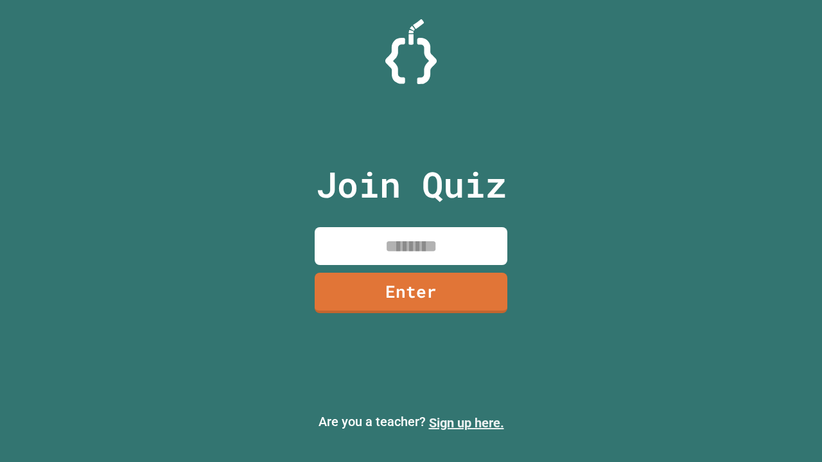
click at [466, 423] on link "Sign up here." at bounding box center [466, 422] width 75 height 15
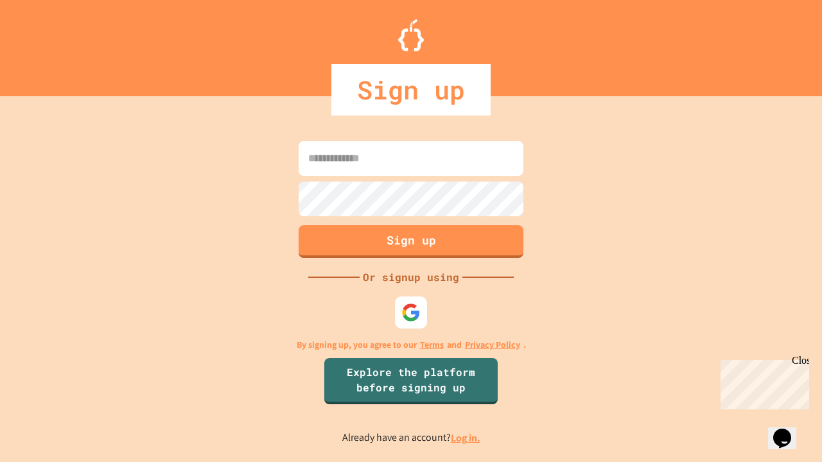
click at [466, 438] on link "Log in." at bounding box center [466, 437] width 30 height 13
